Goal: Task Accomplishment & Management: Manage account settings

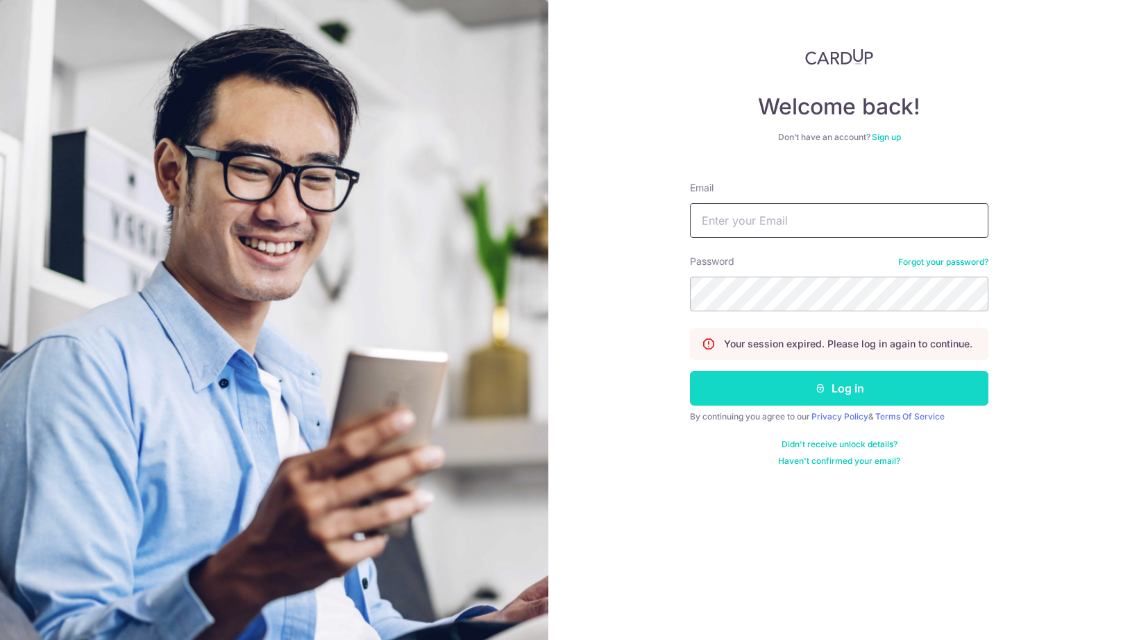
type input "[EMAIL_ADDRESS][DOMAIN_NAME]"
click at [896, 393] on button "Log in" at bounding box center [839, 388] width 298 height 35
